Goal: Task Accomplishment & Management: Manage account settings

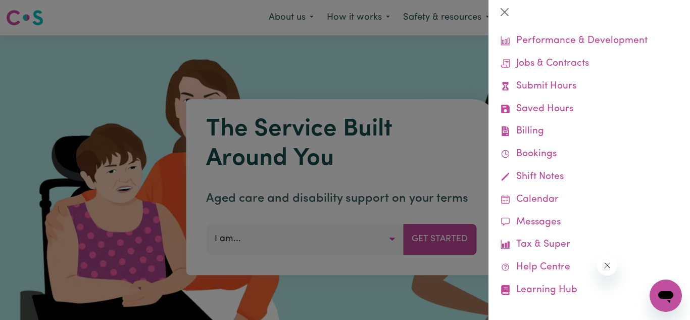
scroll to position [70, 0]
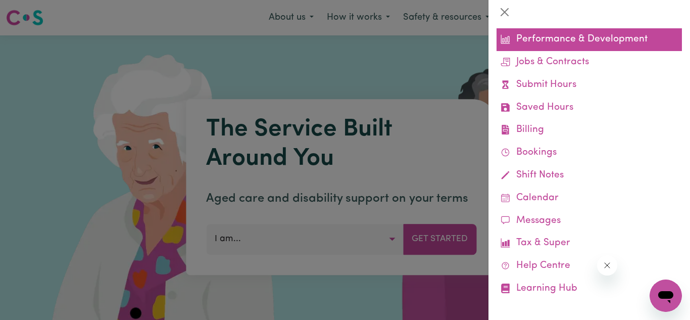
click at [601, 32] on link "Performance & Development" at bounding box center [588, 39] width 185 height 23
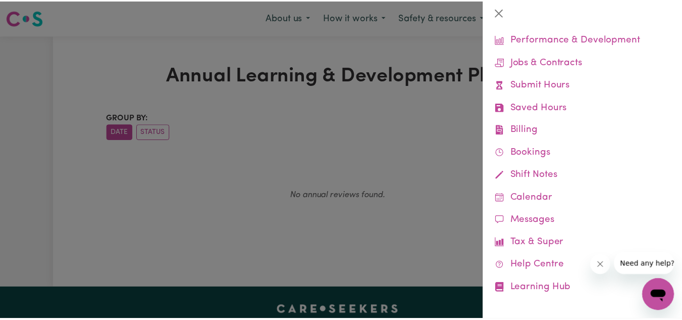
scroll to position [75, 0]
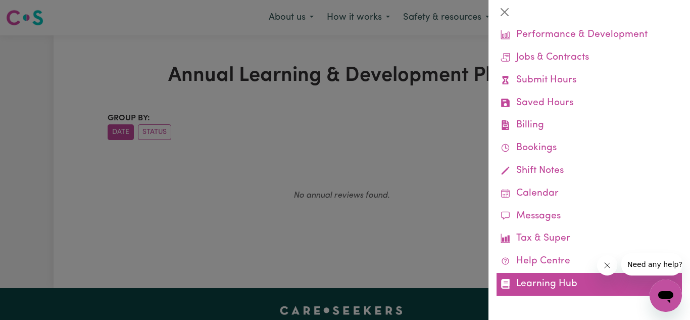
click at [540, 276] on link "Learning Hub" at bounding box center [588, 284] width 185 height 23
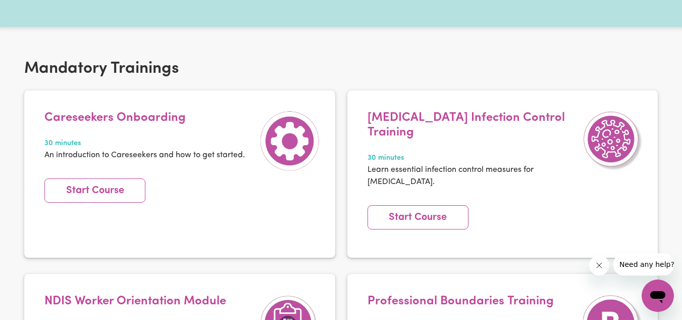
scroll to position [217, 0]
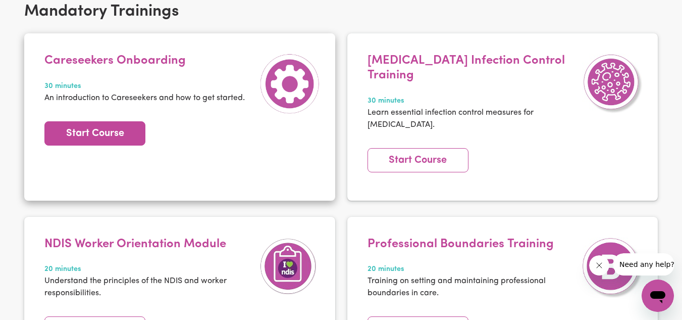
click at [99, 137] on link "Start Course" at bounding box center [94, 133] width 101 height 24
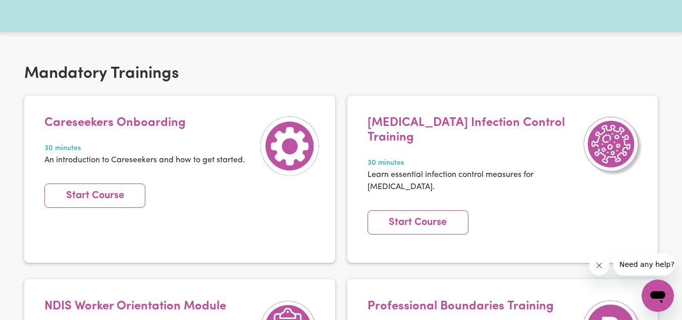
scroll to position [166, 0]
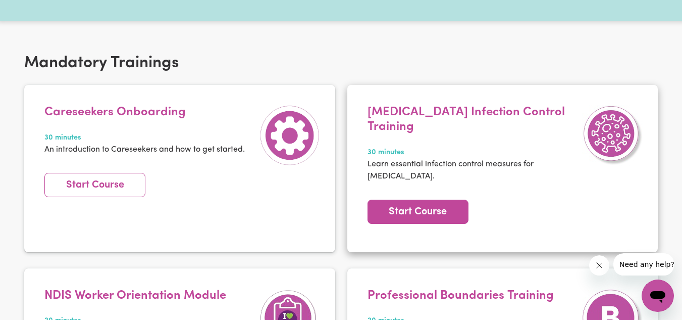
click at [430, 199] on link "Start Course" at bounding box center [418, 211] width 101 height 24
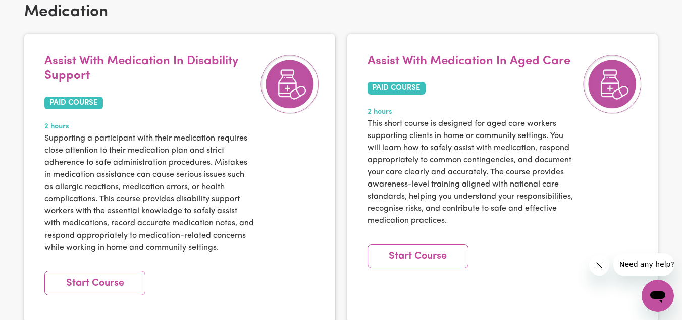
scroll to position [1137, 0]
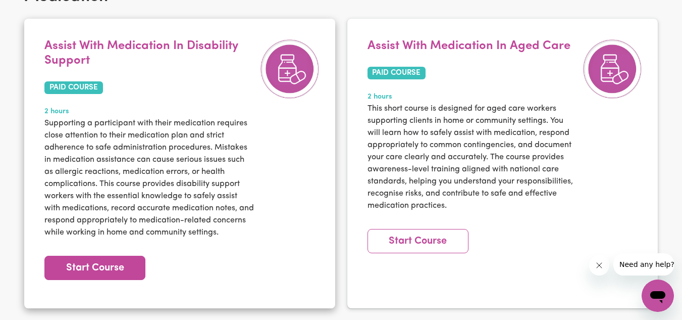
click at [131, 257] on link "Start Course" at bounding box center [94, 268] width 101 height 24
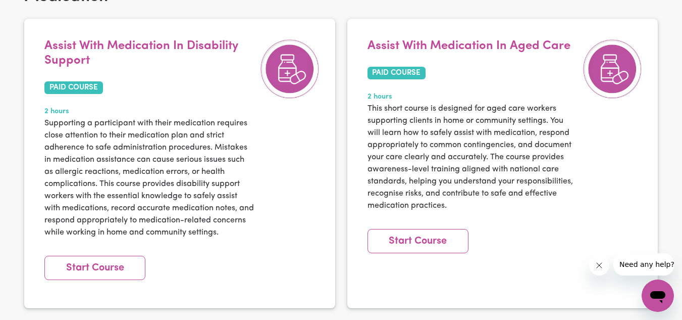
click at [678, 129] on div "Medication Assist With Medication In Disability Support PAID COURSE 2 hours Sup…" at bounding box center [341, 166] width 682 height 363
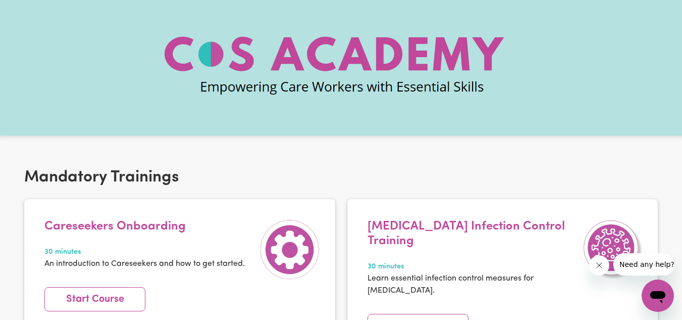
scroll to position [0, 0]
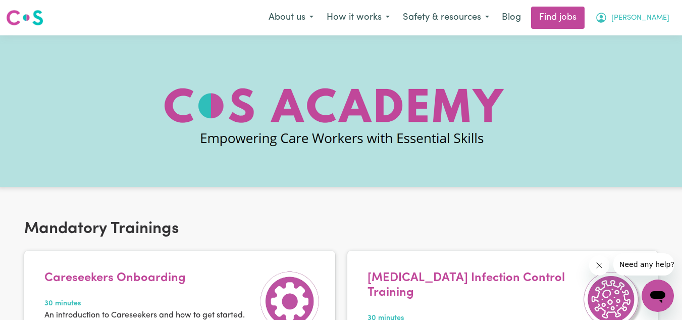
click at [603, 17] on icon "My Account" at bounding box center [601, 17] width 3 height 4
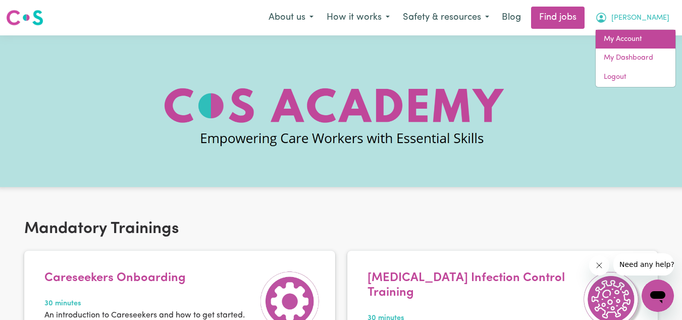
click at [641, 34] on link "My Account" at bounding box center [636, 39] width 80 height 19
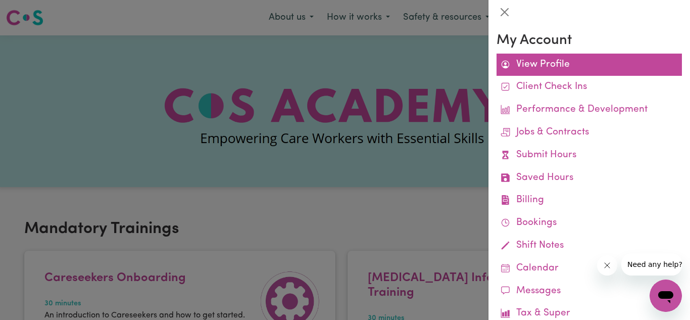
click at [572, 74] on link "View Profile" at bounding box center [588, 65] width 185 height 23
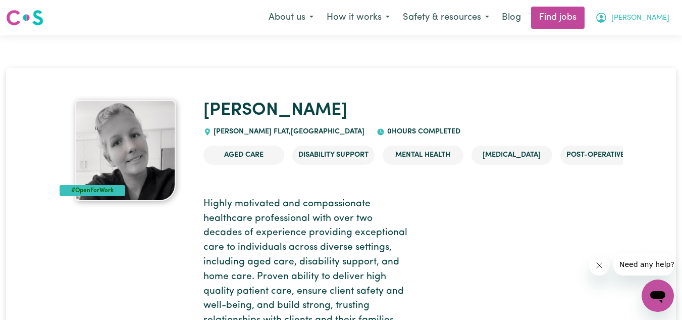
click at [652, 17] on span "[PERSON_NAME]" at bounding box center [641, 18] width 58 height 11
click at [648, 61] on link "My Dashboard" at bounding box center [636, 57] width 80 height 19
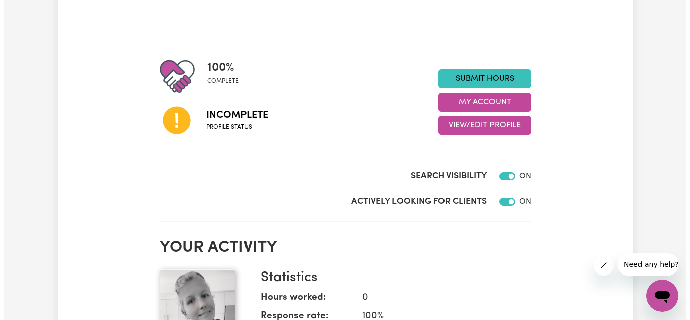
scroll to position [77, 0]
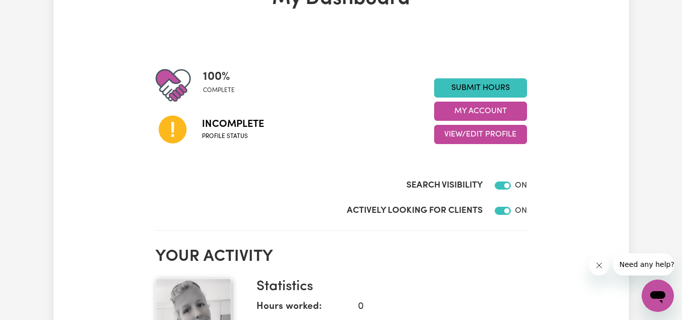
click at [172, 135] on icon at bounding box center [173, 129] width 34 height 34
click at [502, 109] on button "My Account" at bounding box center [480, 111] width 93 height 19
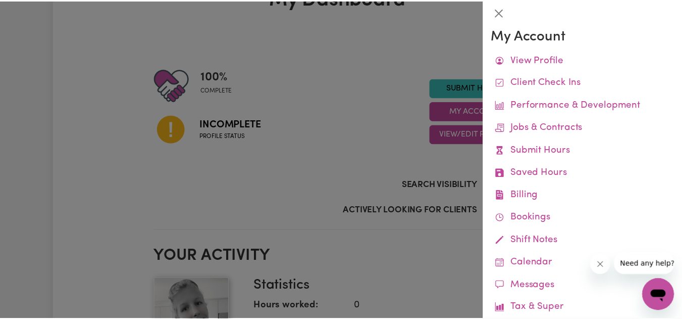
scroll to position [0, 0]
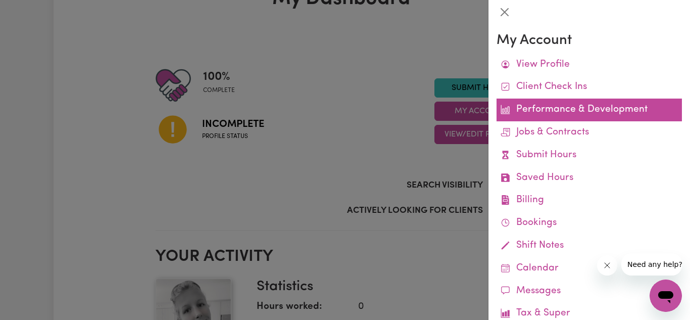
click at [576, 112] on link "Performance & Development" at bounding box center [588, 109] width 185 height 23
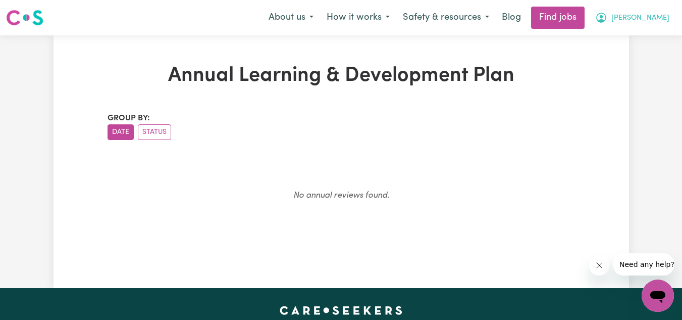
click at [607, 14] on icon "My Account" at bounding box center [601, 18] width 12 height 12
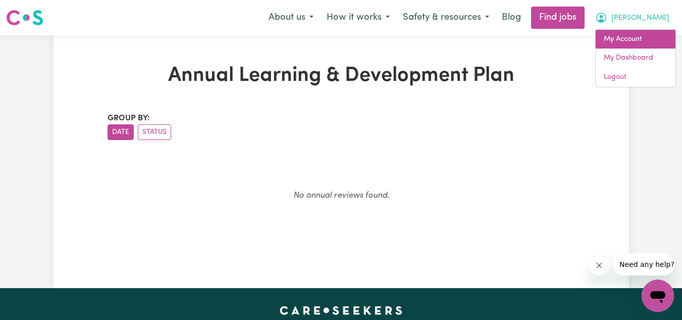
click at [640, 36] on link "My Account" at bounding box center [636, 39] width 80 height 19
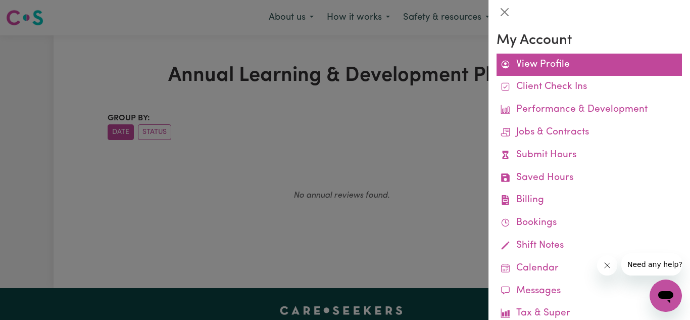
click at [555, 70] on link "View Profile" at bounding box center [588, 65] width 185 height 23
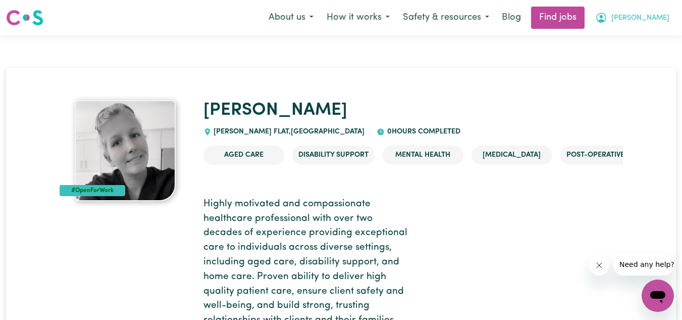
click at [650, 18] on span "[PERSON_NAME]" at bounding box center [641, 18] width 58 height 11
click at [644, 56] on link "My Dashboard" at bounding box center [636, 57] width 80 height 19
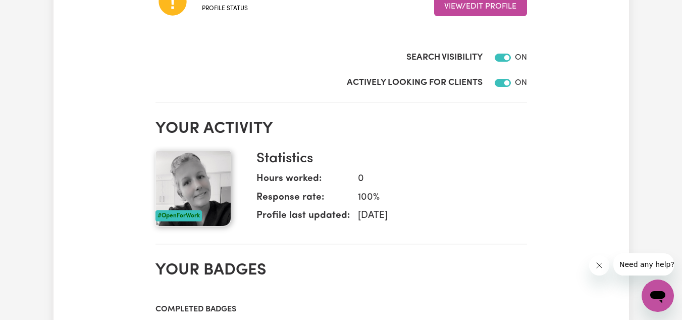
scroll to position [154, 0]
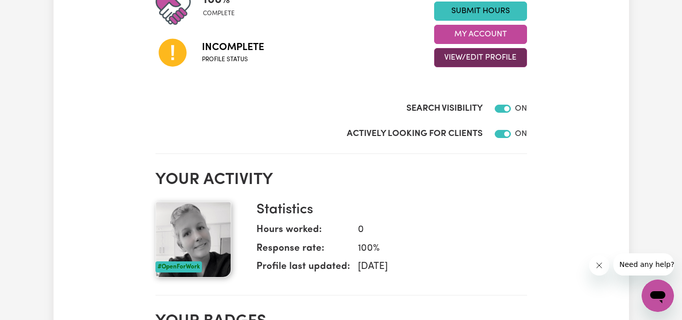
click at [488, 56] on button "View/Edit Profile" at bounding box center [480, 57] width 93 height 19
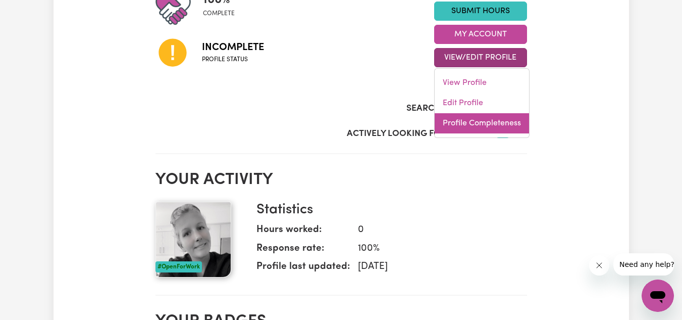
click at [497, 117] on link "Profile Completeness" at bounding box center [482, 123] width 94 height 20
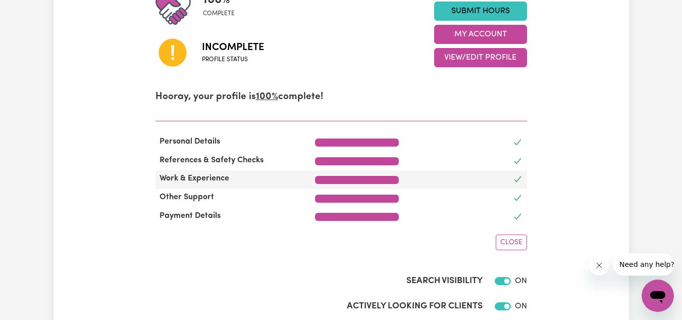
click at [207, 179] on span "Work & Experience" at bounding box center [195, 178] width 78 height 8
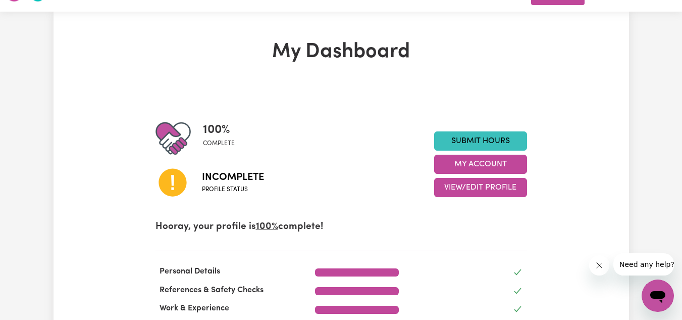
scroll to position [0, 0]
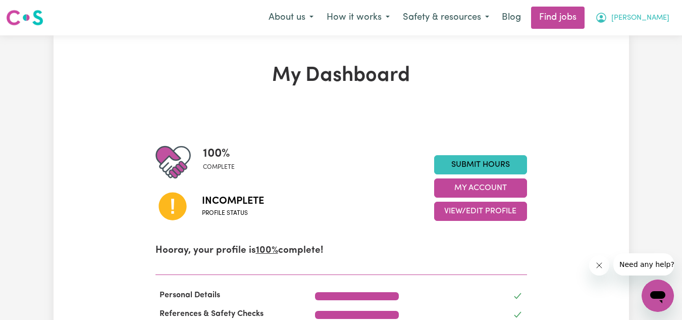
click at [645, 22] on button "[PERSON_NAME]" at bounding box center [632, 17] width 87 height 21
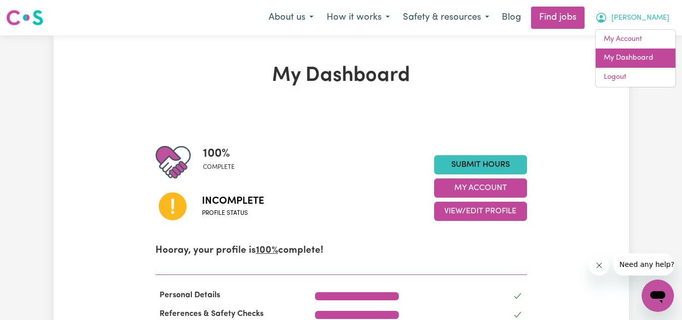
click at [643, 56] on link "My Dashboard" at bounding box center [636, 57] width 80 height 19
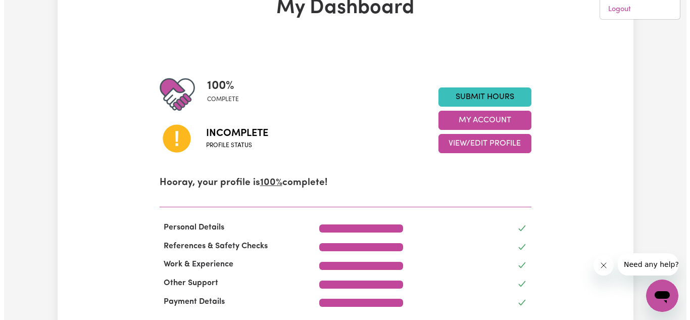
scroll to position [58, 0]
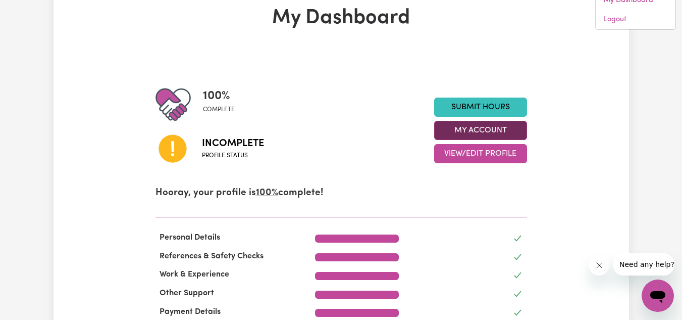
click at [476, 133] on button "My Account" at bounding box center [480, 130] width 93 height 19
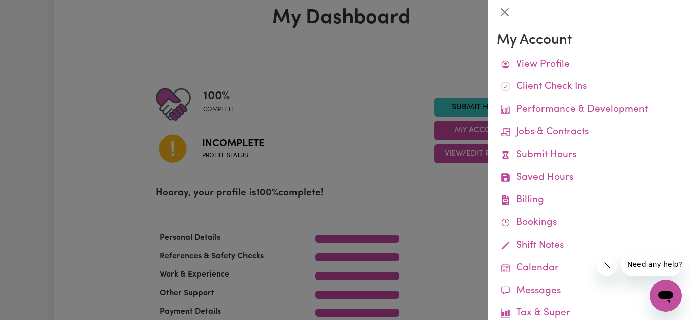
scroll to position [75, 0]
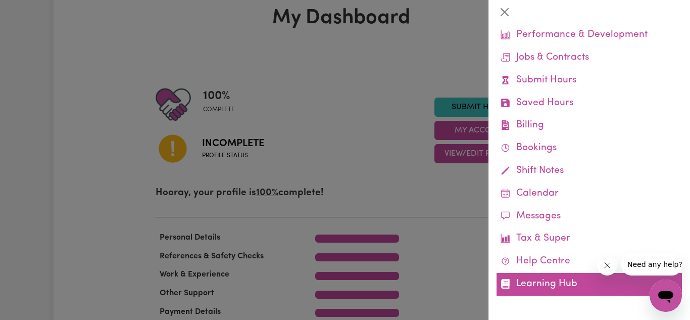
click at [543, 286] on link "Learning Hub" at bounding box center [588, 284] width 185 height 23
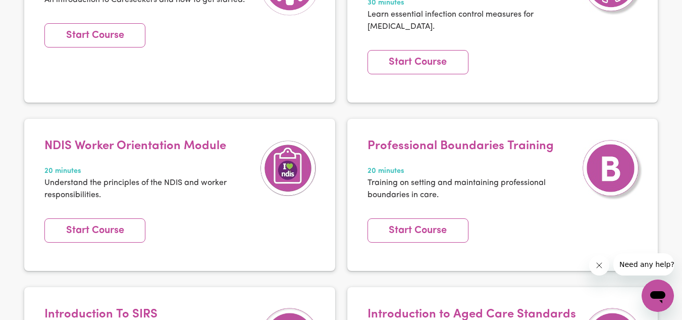
scroll to position [176, 0]
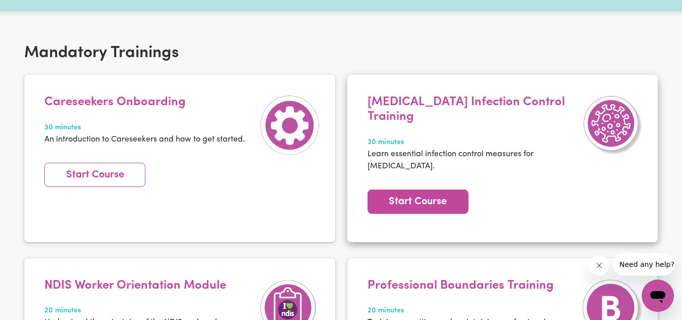
click at [430, 189] on link "Start Course" at bounding box center [418, 201] width 101 height 24
click at [455, 189] on link "Start Course" at bounding box center [418, 201] width 101 height 24
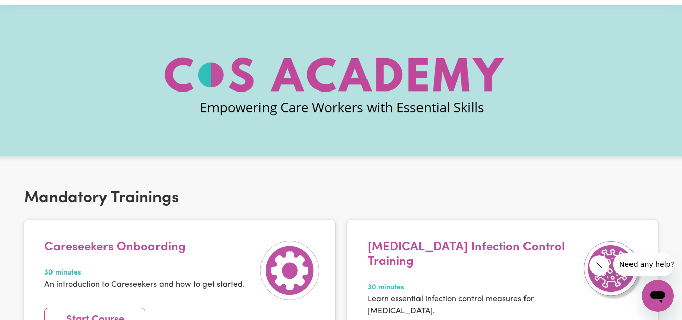
scroll to position [0, 0]
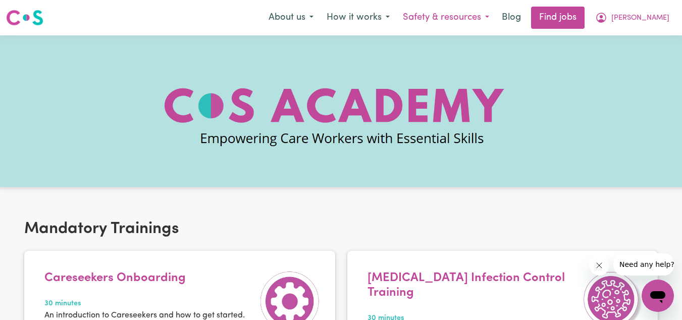
click at [492, 23] on button "Safety & resources" at bounding box center [445, 17] width 99 height 21
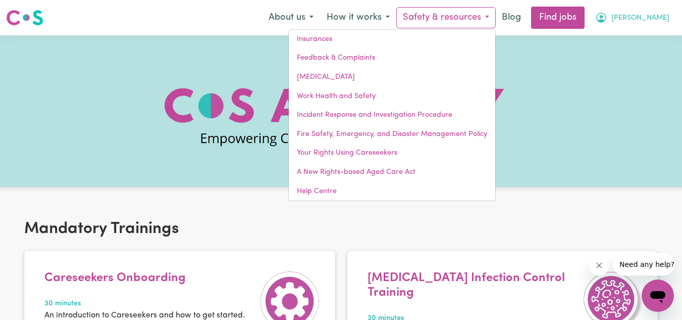
click at [657, 17] on span "[PERSON_NAME]" at bounding box center [641, 18] width 58 height 11
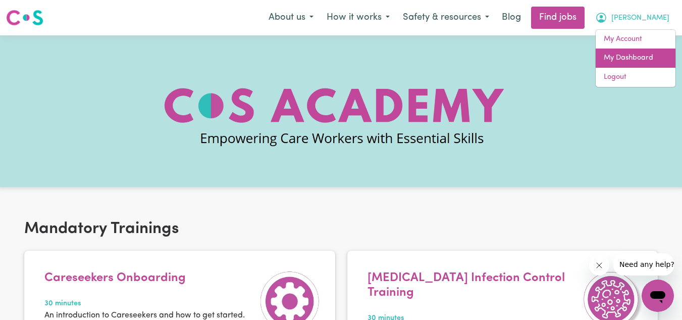
click at [657, 62] on link "My Dashboard" at bounding box center [636, 57] width 80 height 19
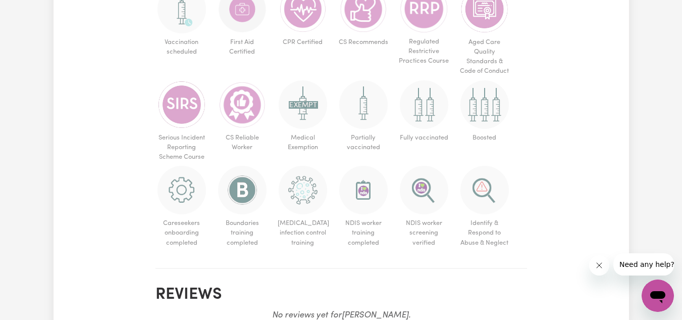
scroll to position [537, 0]
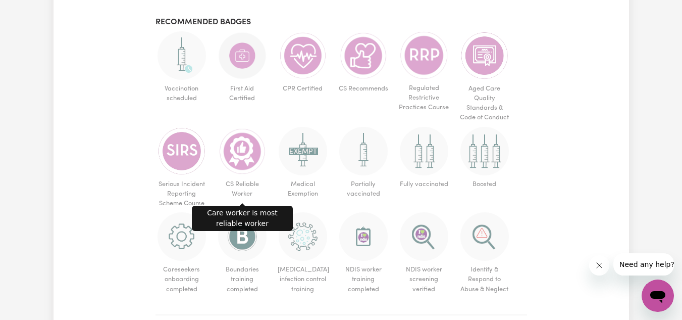
click at [251, 165] on img at bounding box center [242, 151] width 48 height 48
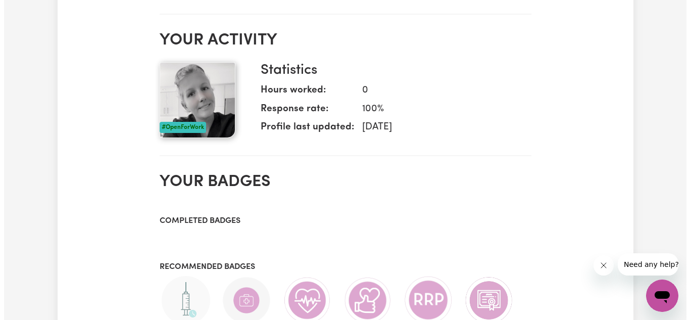
scroll to position [130, 0]
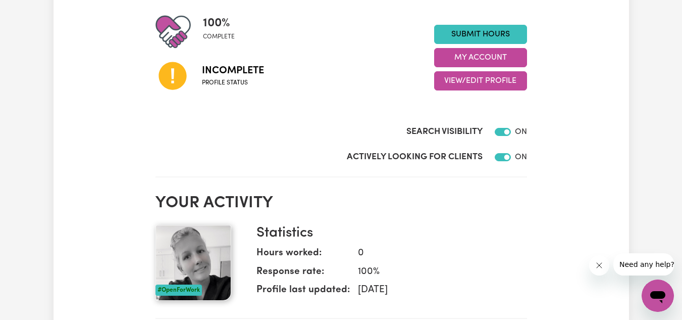
click at [492, 52] on button "My Account" at bounding box center [480, 57] width 93 height 19
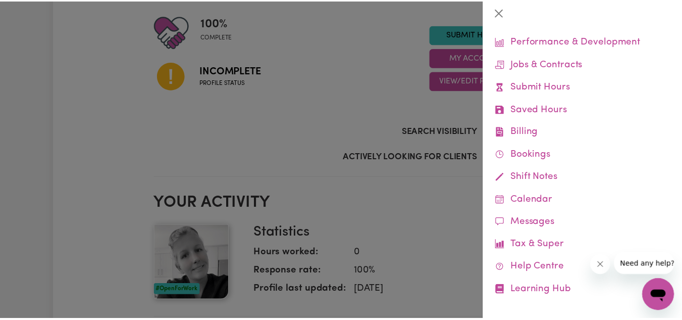
scroll to position [75, 0]
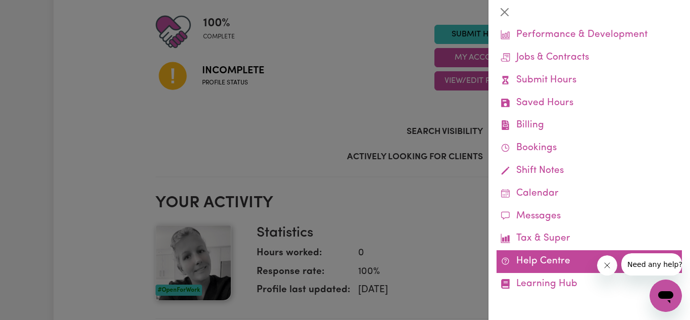
click at [541, 260] on link "Help Centre" at bounding box center [588, 261] width 185 height 23
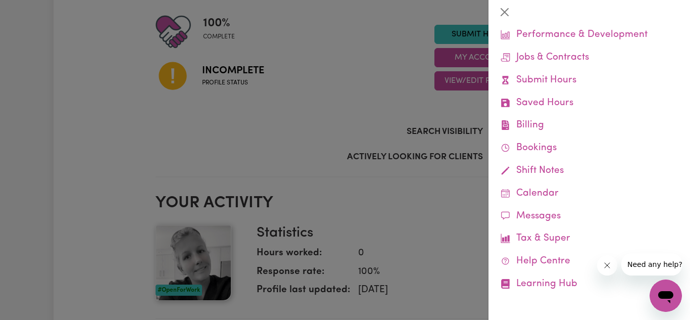
click at [241, 152] on div at bounding box center [345, 160] width 690 height 320
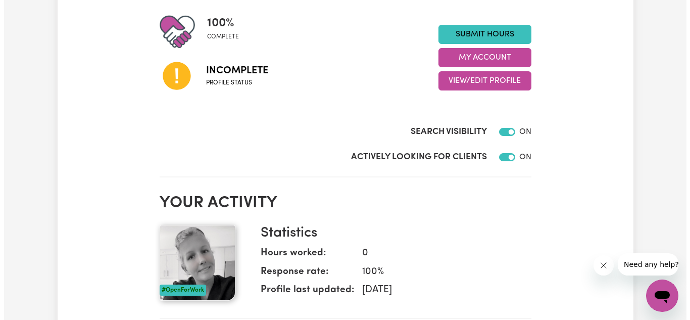
scroll to position [0, 0]
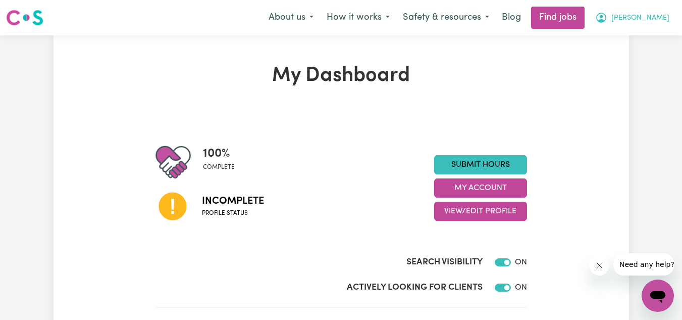
click at [644, 22] on button "[PERSON_NAME]" at bounding box center [632, 17] width 87 height 21
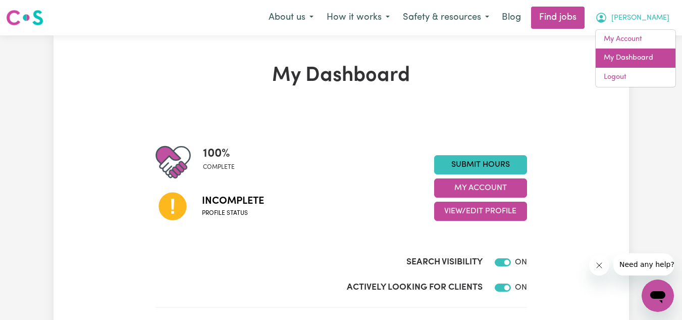
click at [644, 59] on link "My Dashboard" at bounding box center [636, 57] width 80 height 19
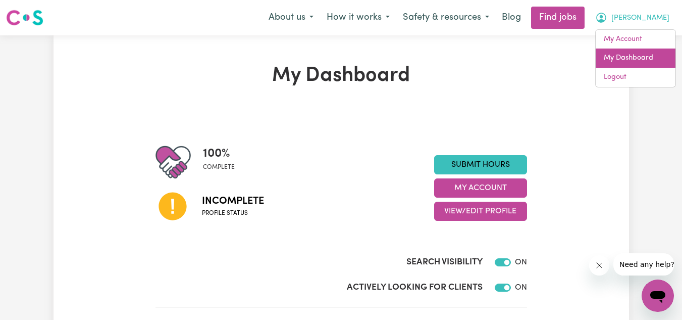
click at [644, 59] on link "My Dashboard" at bounding box center [636, 57] width 80 height 19
click at [648, 20] on span "[PERSON_NAME]" at bounding box center [641, 18] width 58 height 11
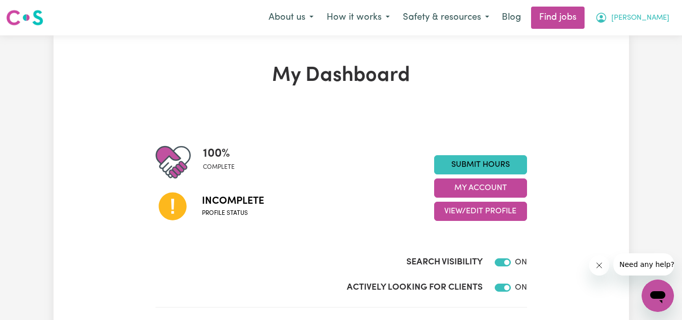
click at [648, 20] on span "[PERSON_NAME]" at bounding box center [641, 18] width 58 height 11
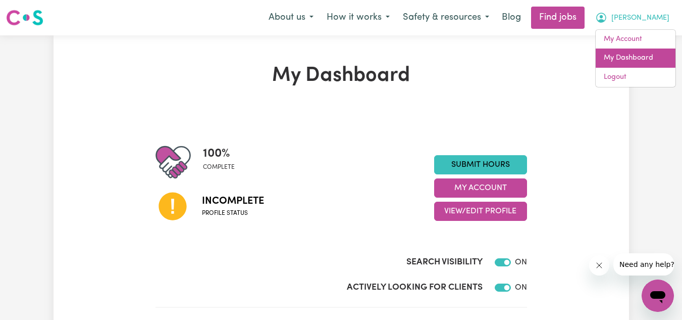
click at [646, 54] on link "My Dashboard" at bounding box center [636, 57] width 80 height 19
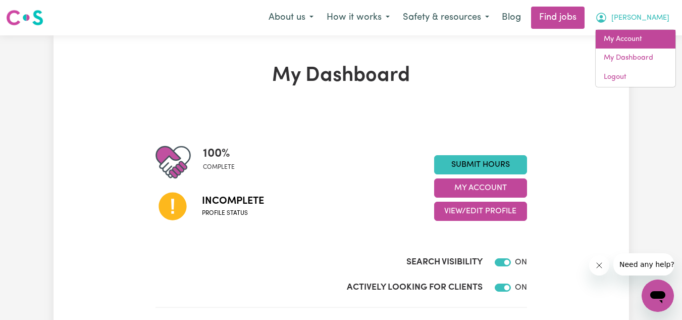
click at [648, 45] on link "My Account" at bounding box center [636, 39] width 80 height 19
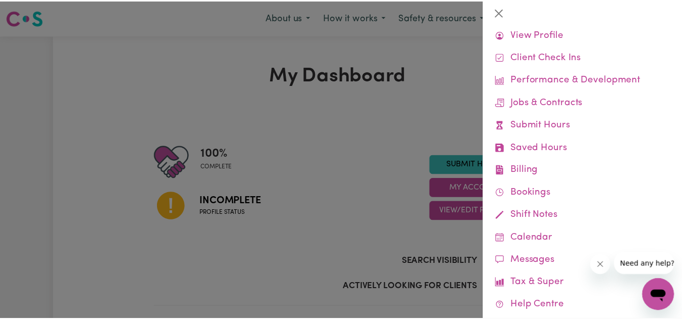
scroll to position [75, 0]
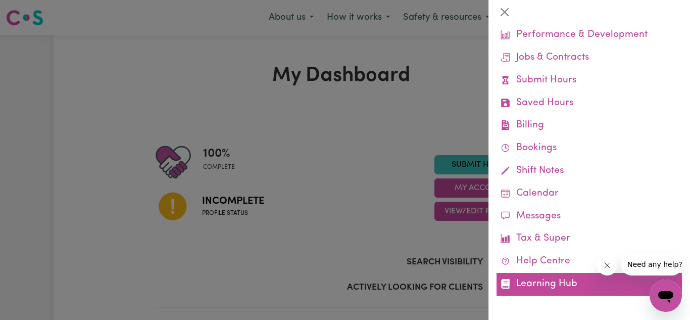
click at [536, 288] on link "Learning Hub" at bounding box center [588, 284] width 185 height 23
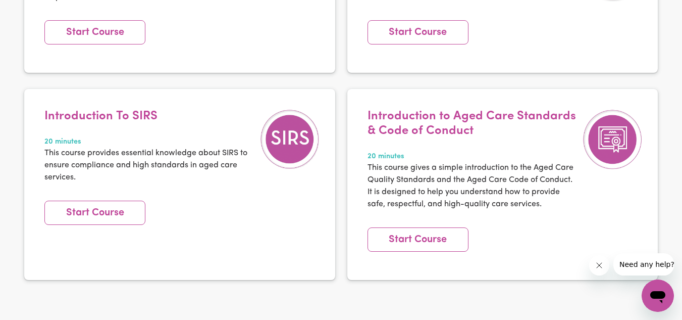
scroll to position [523, 0]
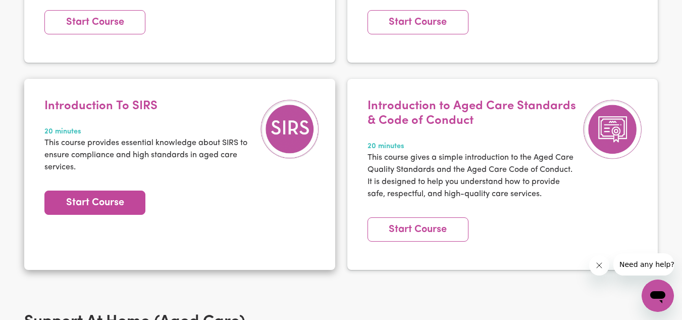
click at [102, 190] on link "Start Course" at bounding box center [94, 202] width 101 height 24
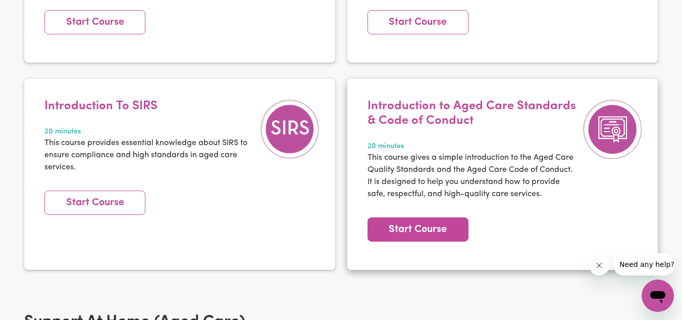
click at [434, 217] on link "Start Course" at bounding box center [418, 229] width 101 height 24
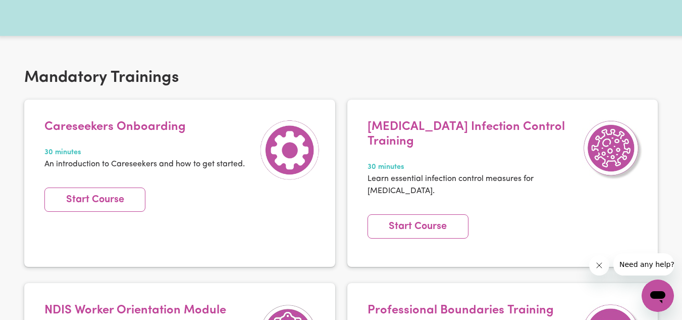
scroll to position [135, 0]
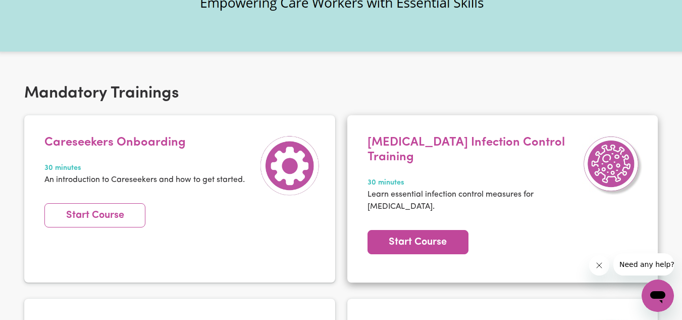
click at [410, 230] on link "Start Course" at bounding box center [418, 242] width 101 height 24
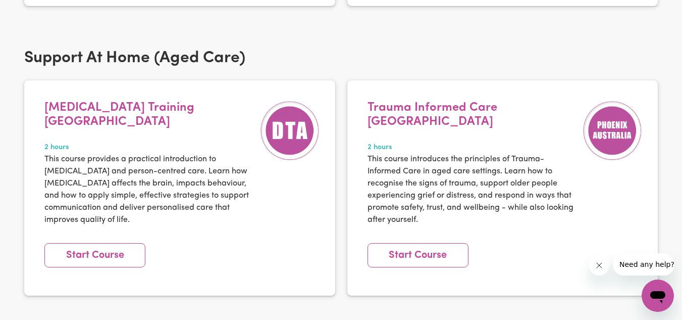
scroll to position [797, 0]
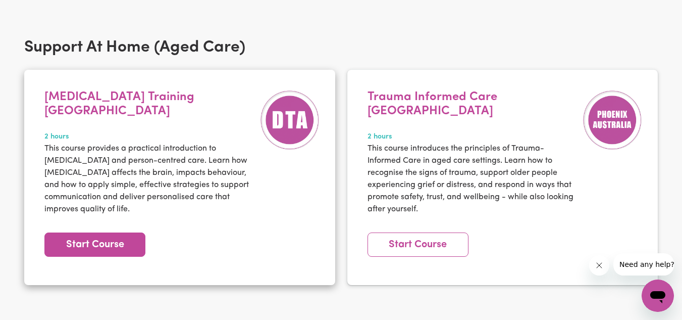
click at [121, 232] on link "Start Course" at bounding box center [94, 244] width 101 height 24
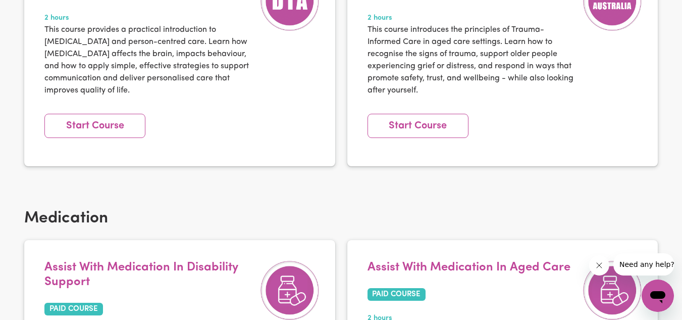
scroll to position [927, 0]
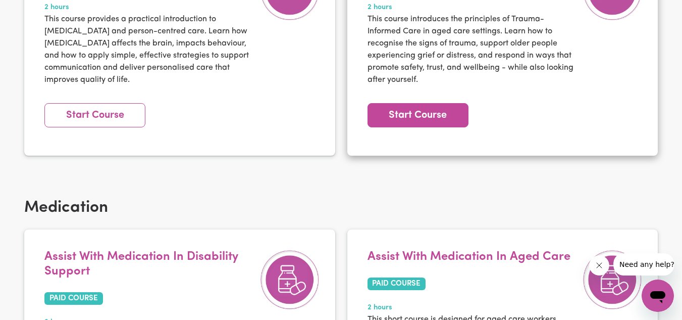
click at [433, 103] on link "Start Course" at bounding box center [418, 115] width 101 height 24
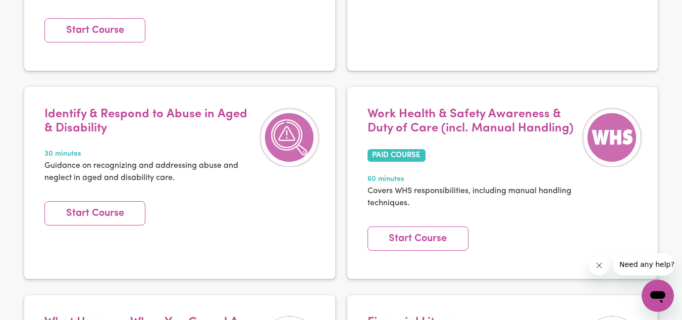
scroll to position [1930, 0]
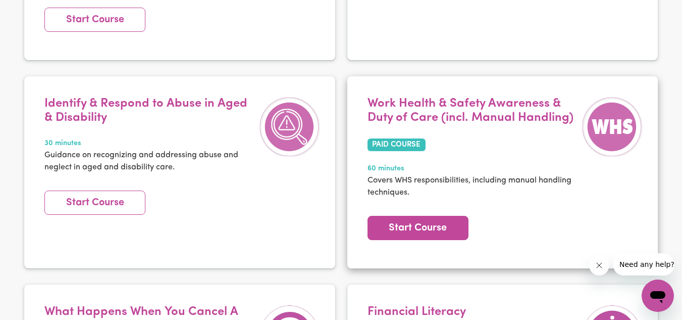
click at [425, 216] on link "Start Course" at bounding box center [418, 228] width 101 height 24
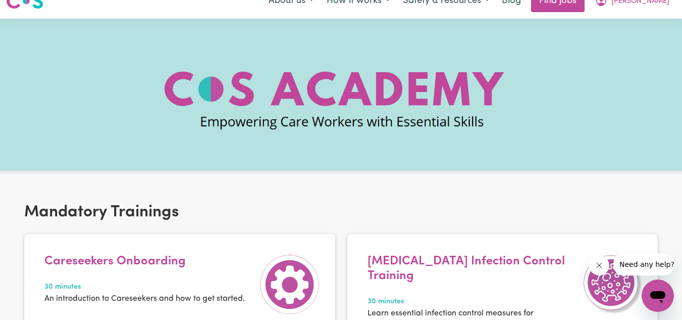
scroll to position [0, 0]
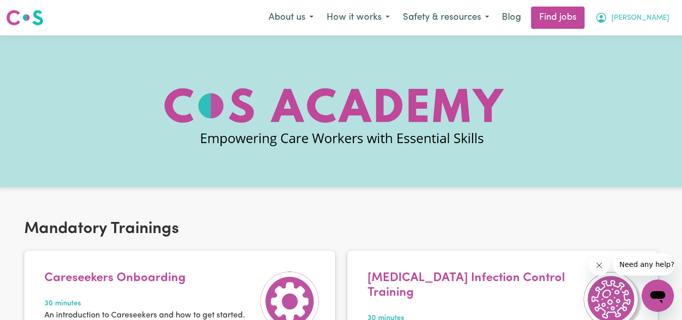
click at [607, 15] on icon "My Account" at bounding box center [601, 18] width 12 height 12
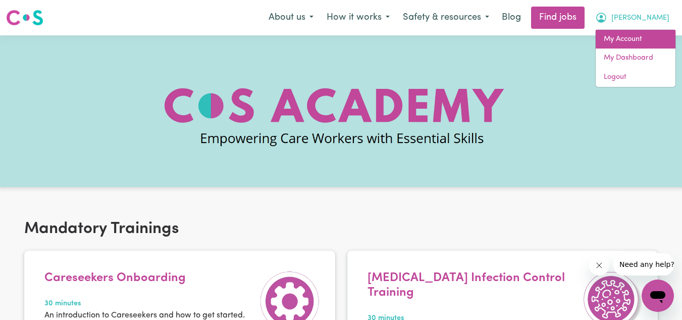
click at [634, 36] on link "My Account" at bounding box center [636, 39] width 80 height 19
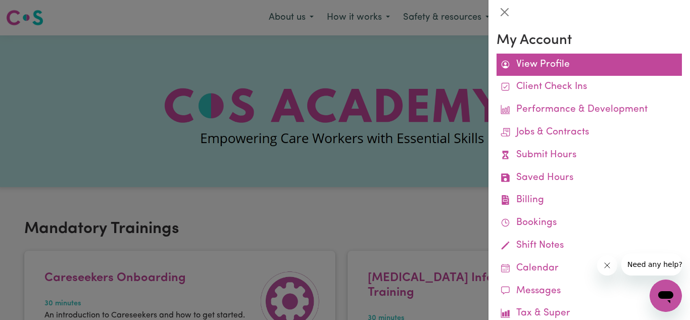
click at [547, 62] on link "View Profile" at bounding box center [588, 65] width 185 height 23
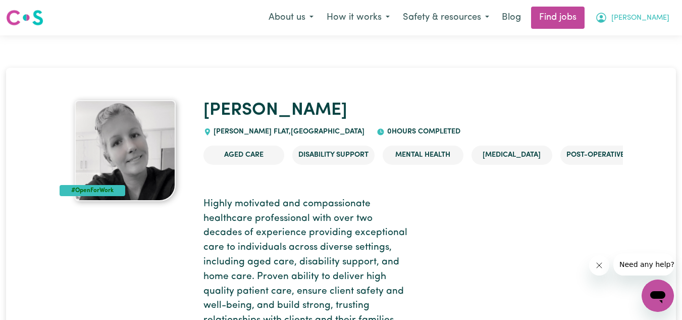
click at [645, 18] on button "[PERSON_NAME]" at bounding box center [632, 17] width 87 height 21
click at [646, 54] on link "My Dashboard" at bounding box center [636, 57] width 80 height 19
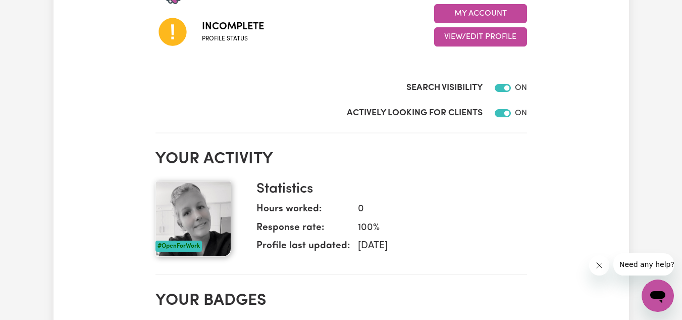
scroll to position [123, 0]
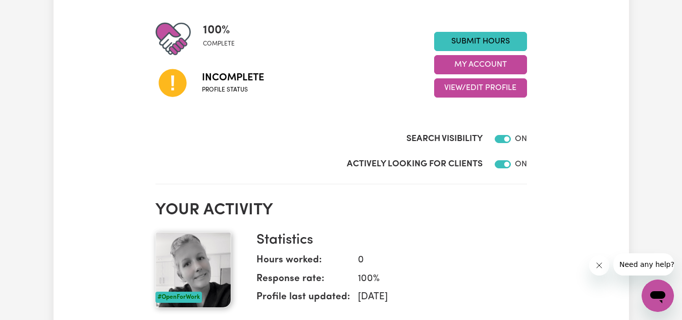
click at [171, 85] on icon at bounding box center [173, 83] width 28 height 28
click at [214, 90] on span "Profile status" at bounding box center [233, 89] width 62 height 9
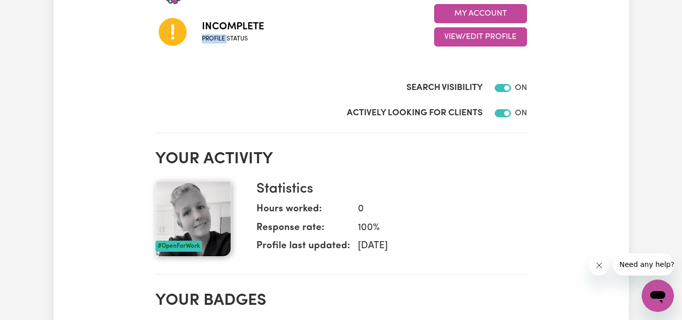
scroll to position [0, 0]
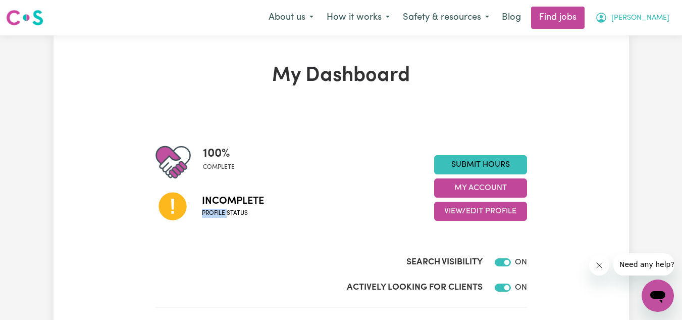
click at [661, 20] on span "[PERSON_NAME]" at bounding box center [641, 18] width 58 height 11
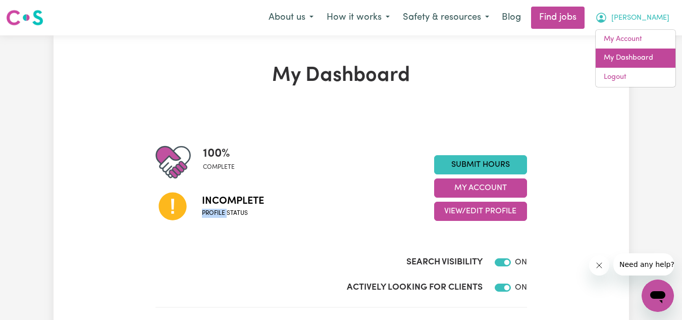
click at [656, 56] on link "My Dashboard" at bounding box center [636, 57] width 80 height 19
click at [653, 19] on span "[PERSON_NAME]" at bounding box center [641, 18] width 58 height 11
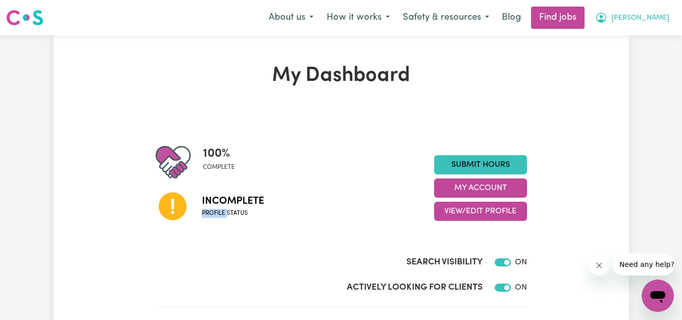
click at [653, 19] on span "[PERSON_NAME]" at bounding box center [641, 18] width 58 height 11
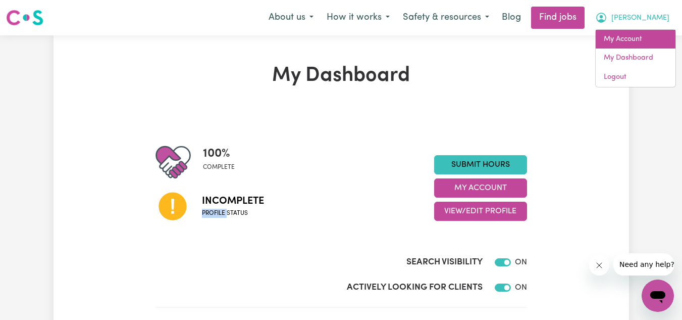
click at [646, 38] on link "My Account" at bounding box center [636, 39] width 80 height 19
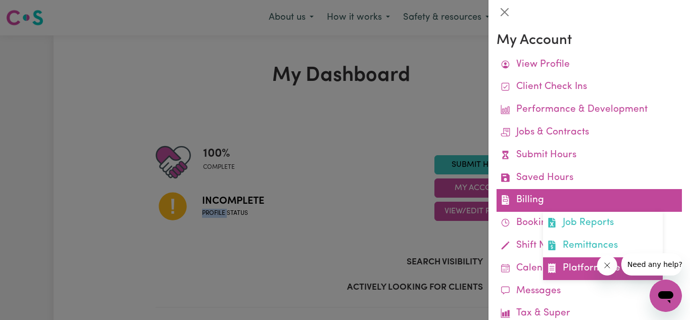
click at [564, 258] on link "Platform Fee Invoices" at bounding box center [603, 268] width 120 height 23
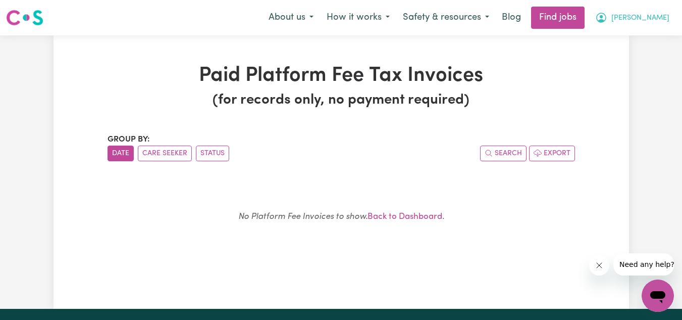
click at [646, 22] on button "[PERSON_NAME]" at bounding box center [632, 17] width 87 height 21
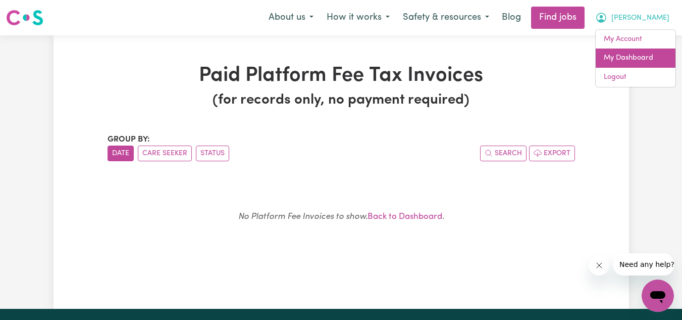
click at [638, 50] on link "My Dashboard" at bounding box center [636, 57] width 80 height 19
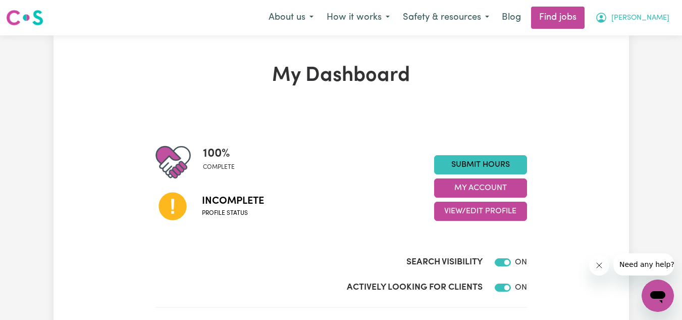
click at [652, 14] on span "[PERSON_NAME]" at bounding box center [641, 18] width 58 height 11
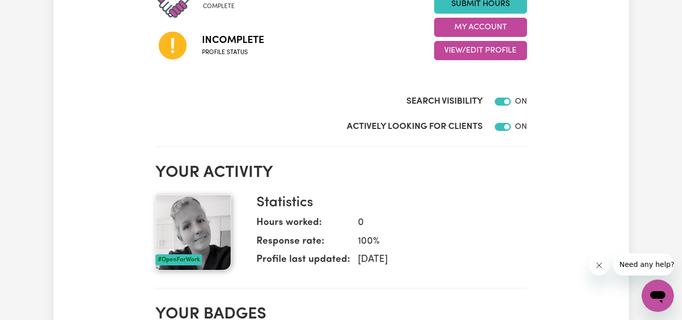
scroll to position [177, 0]
